Goal: Task Accomplishment & Management: Use online tool/utility

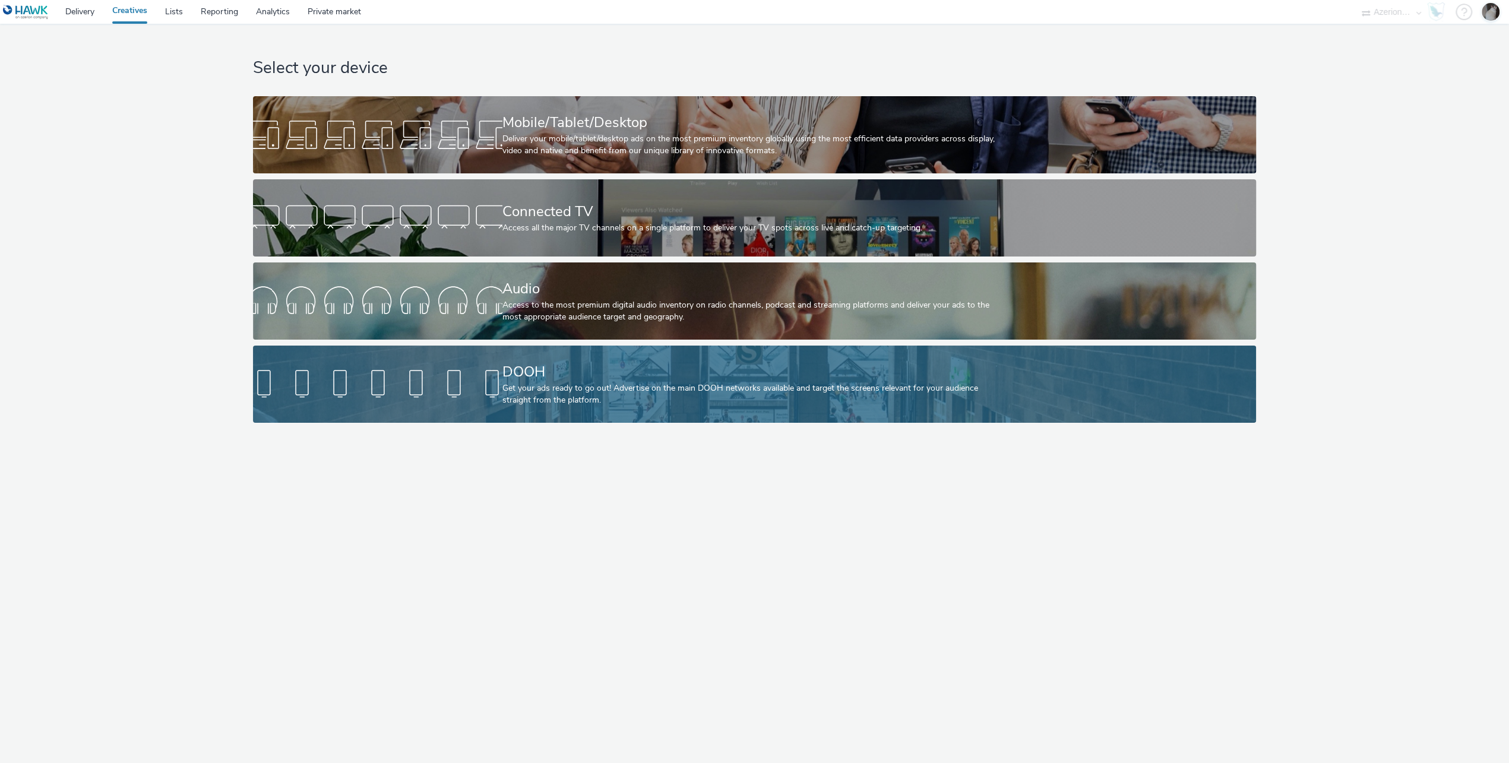
click at [575, 385] on div "Get your ads ready to go out! Advertise on the main DOOH networks available and…" at bounding box center [751, 394] width 499 height 24
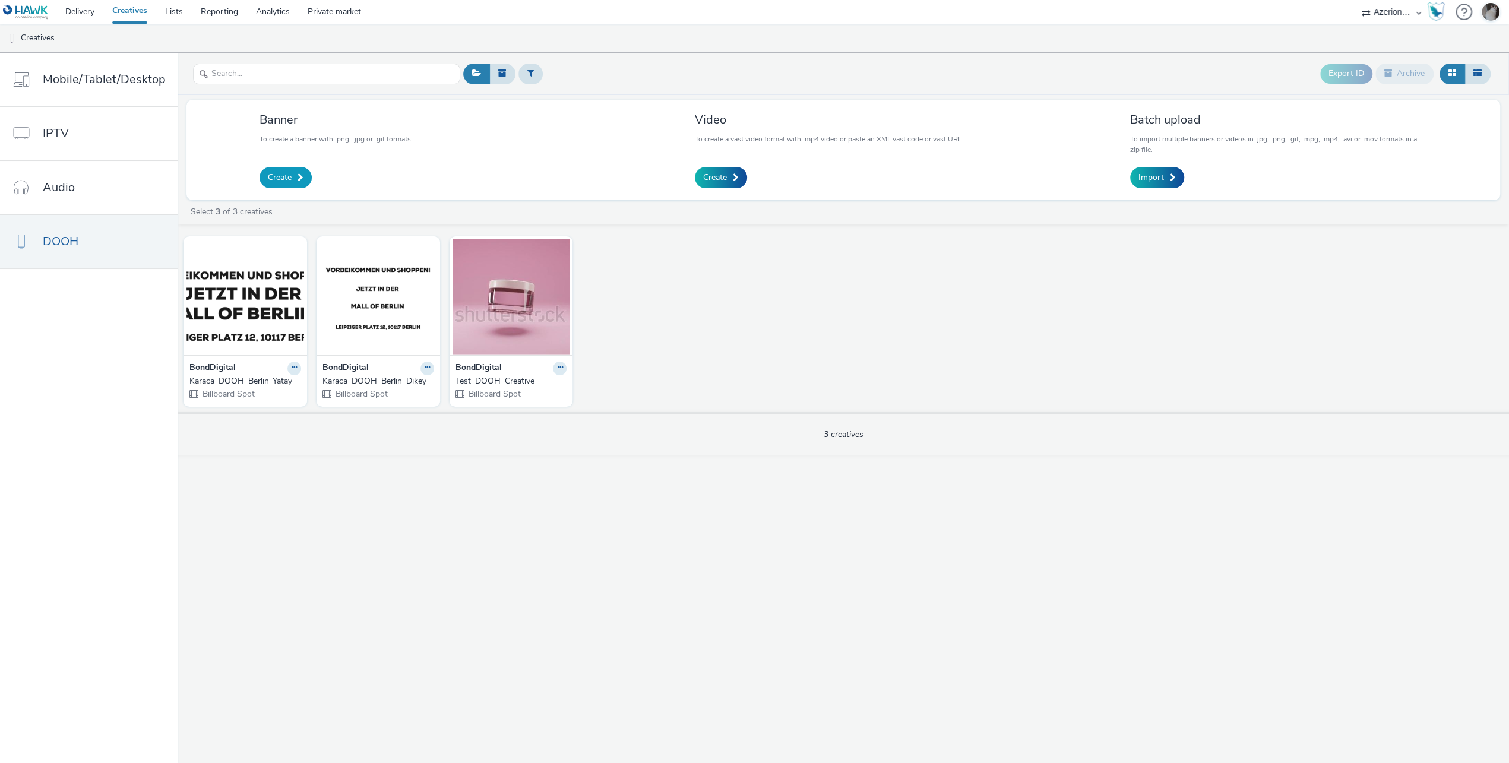
click at [298, 180] on span at bounding box center [300, 177] width 6 height 8
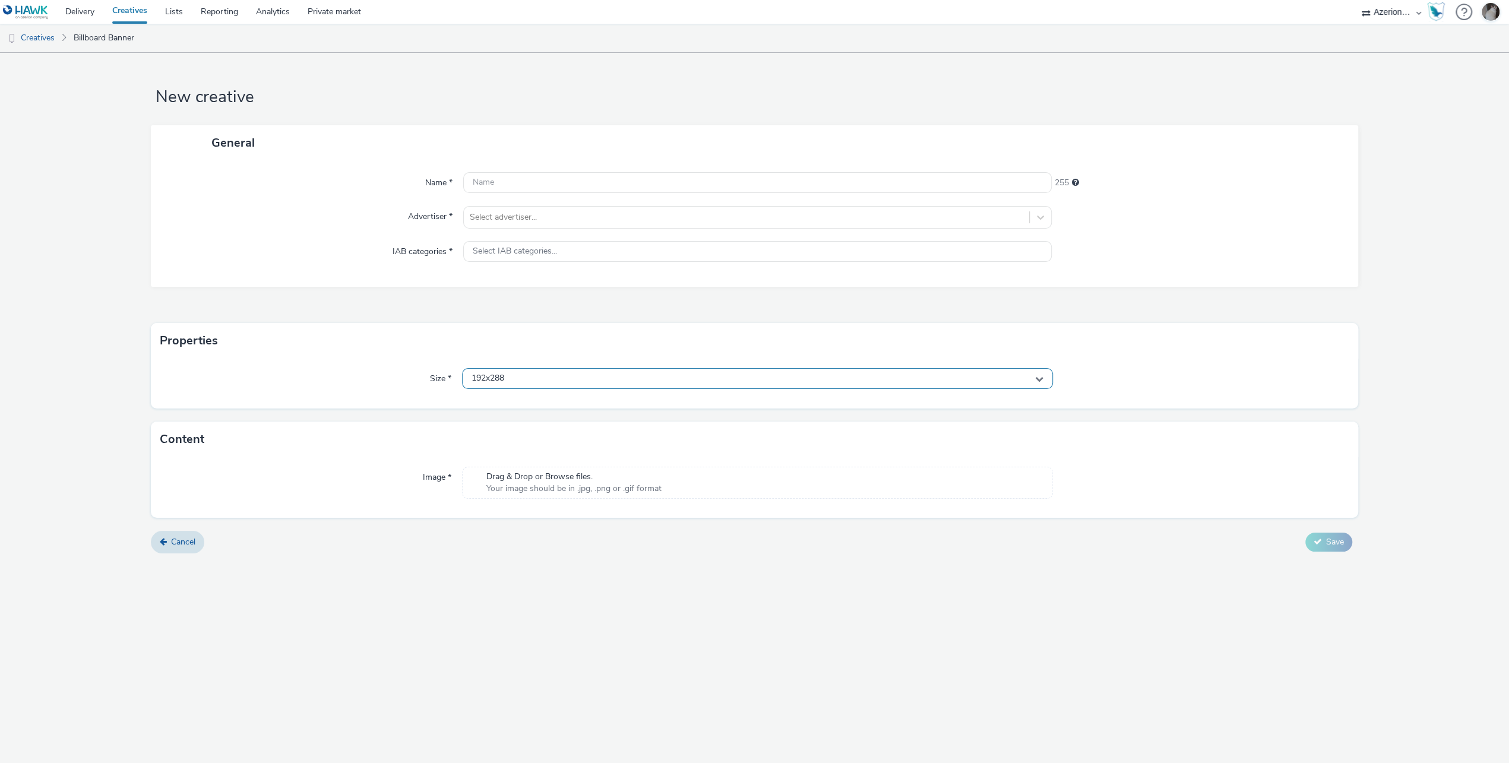
click at [530, 376] on div "192x288" at bounding box center [757, 378] width 591 height 21
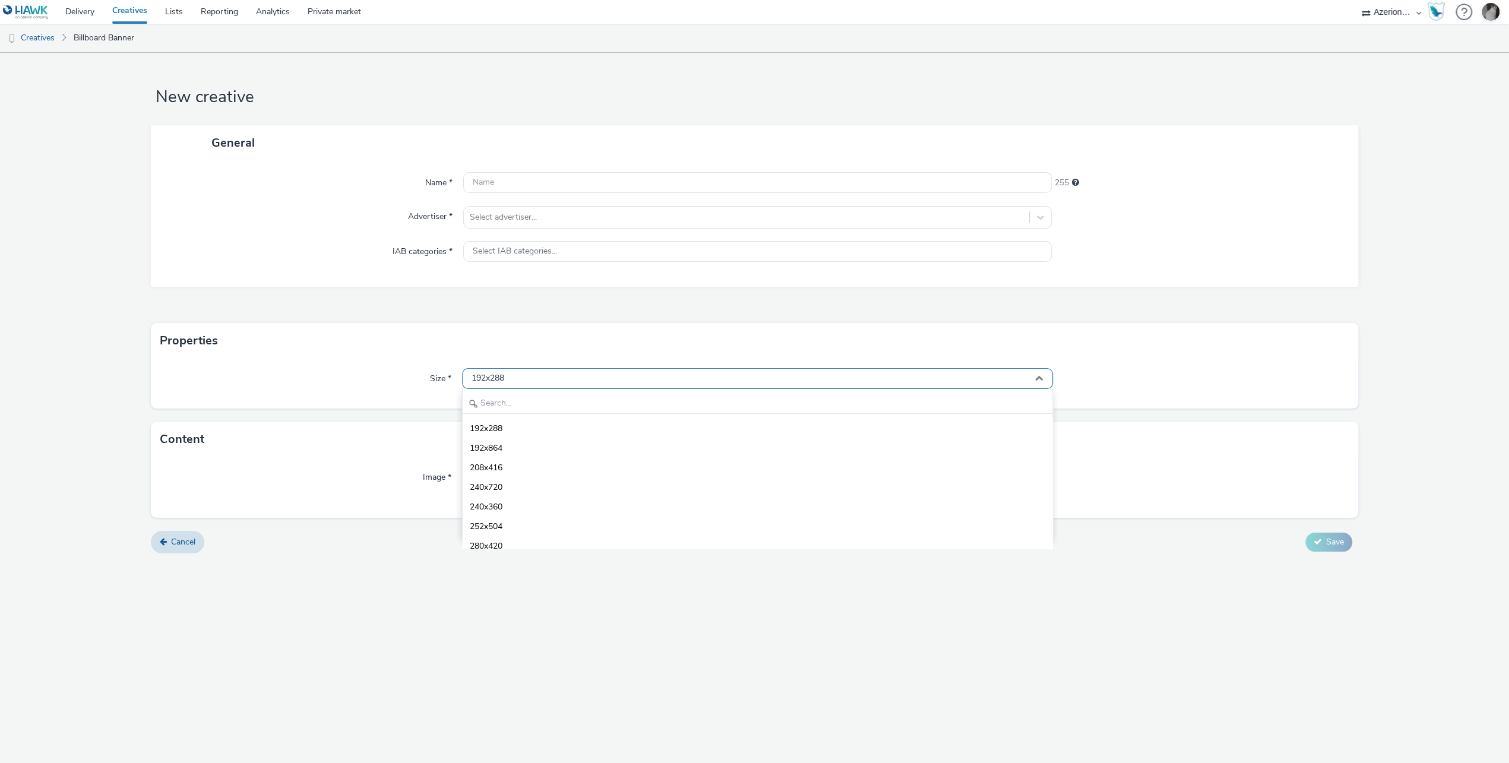
click at [530, 376] on div "192x288" at bounding box center [757, 378] width 591 height 21
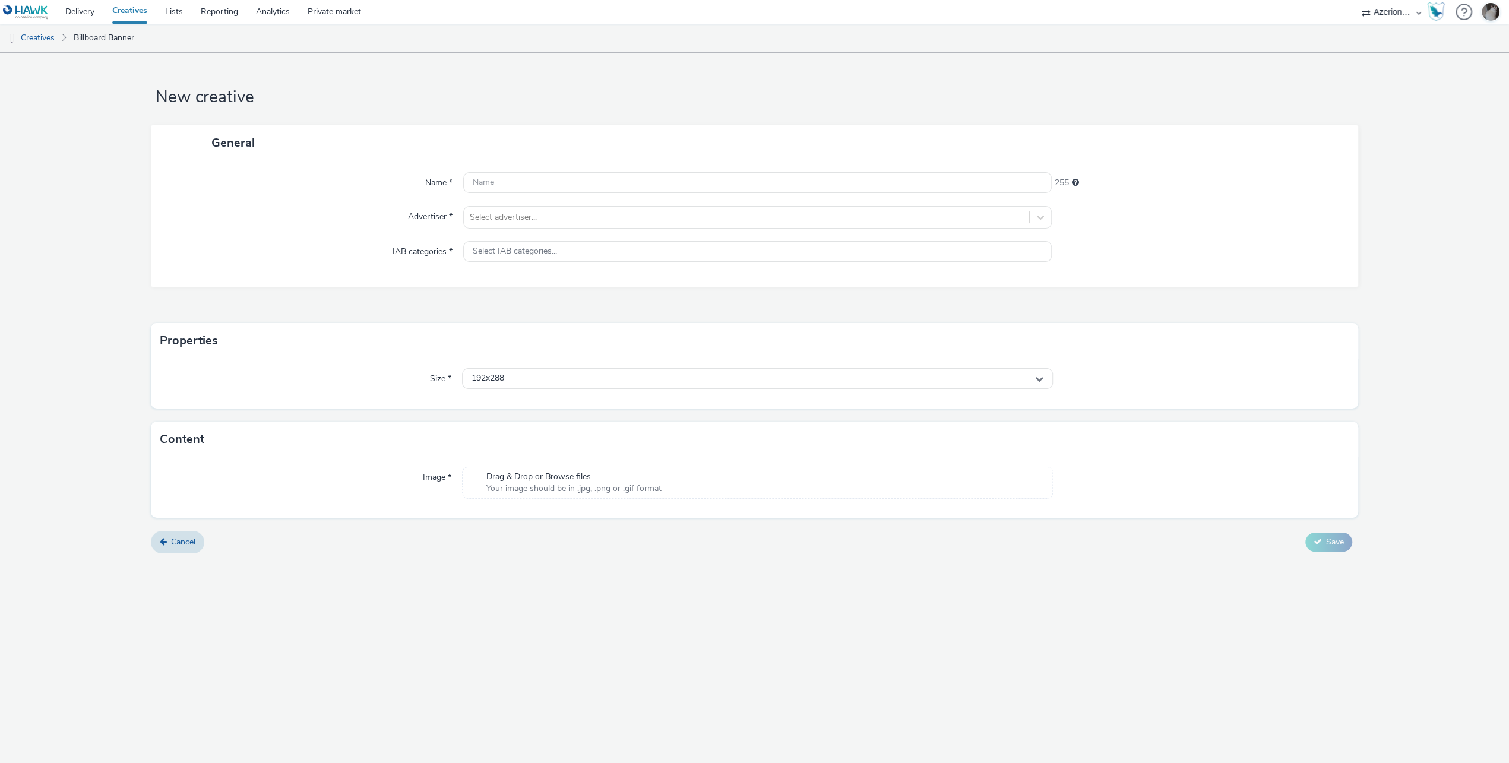
click at [531, 487] on span "Your image should be in .jpg, .png or .gif format" at bounding box center [573, 489] width 175 height 12
